Goal: Information Seeking & Learning: Compare options

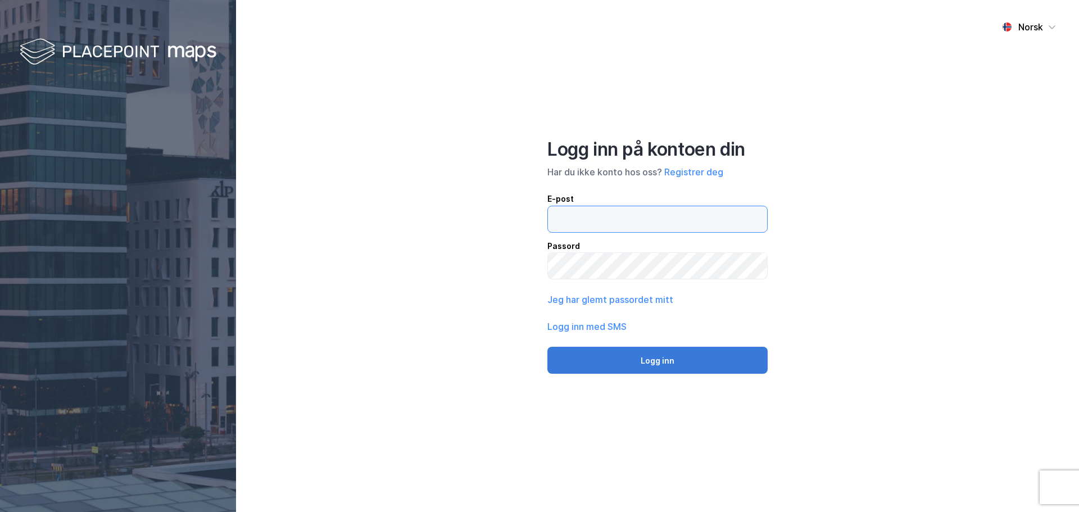
type input "[EMAIL_ADDRESS][DOMAIN_NAME]"
click at [658, 360] on button "Logg inn" at bounding box center [657, 360] width 220 height 27
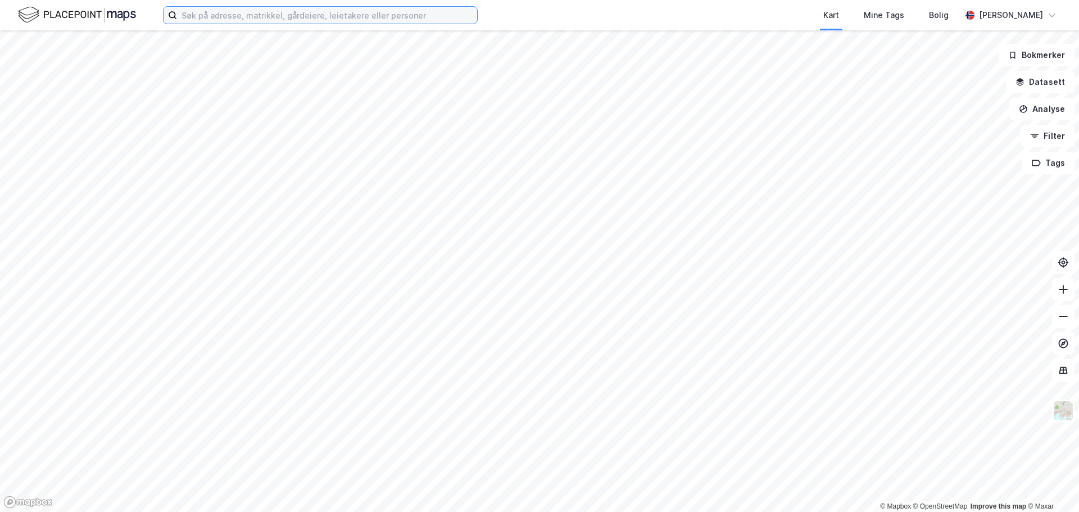
click at [216, 17] on input at bounding box center [327, 15] width 300 height 17
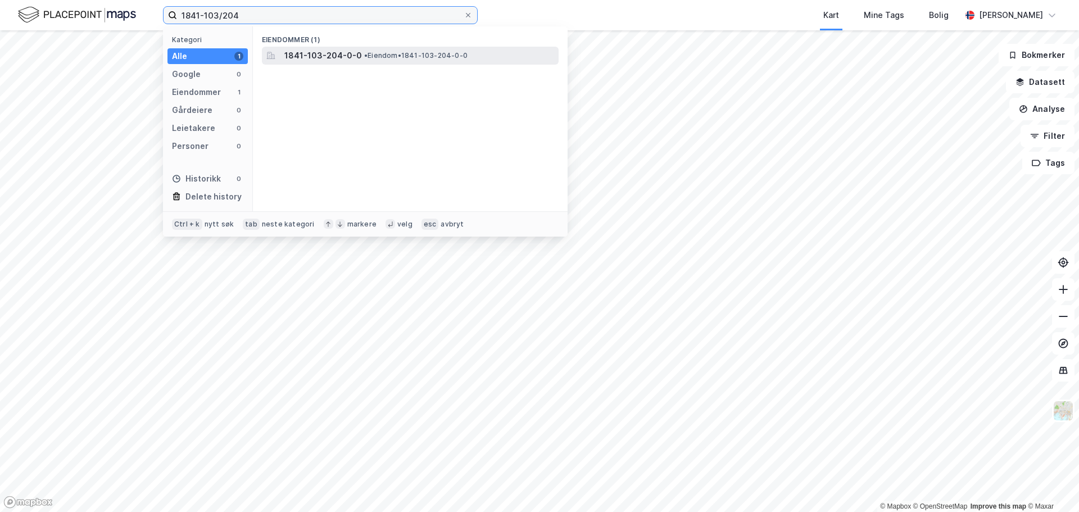
type input "1841-103/204"
click at [294, 52] on span "1841-103-204-0-0" at bounding box center [323, 55] width 78 height 13
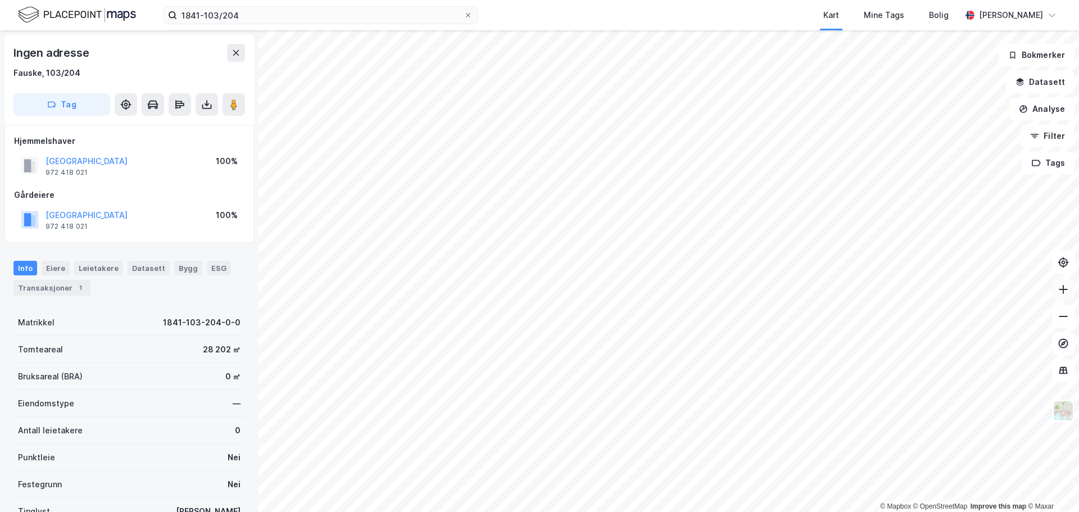
click at [1062, 292] on icon at bounding box center [1063, 289] width 11 height 11
